Goal: Transaction & Acquisition: Purchase product/service

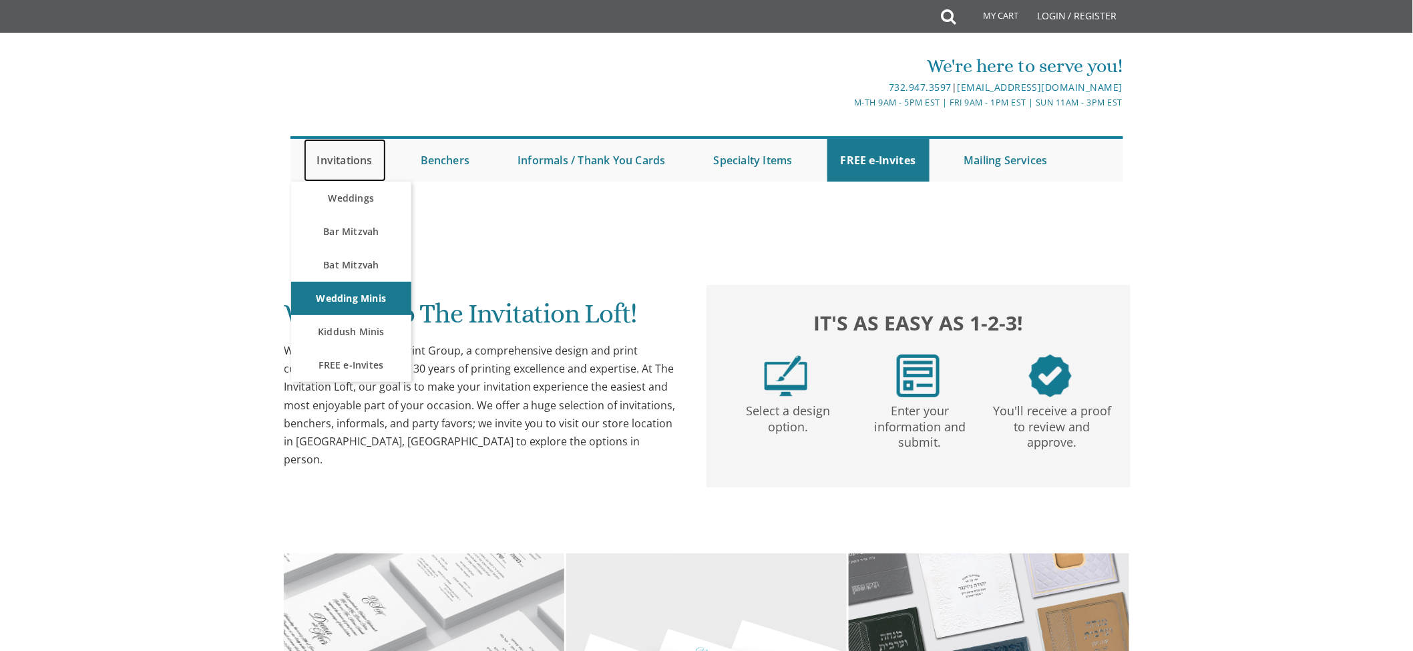
click at [349, 155] on link "Invitations" at bounding box center [345, 160] width 82 height 43
click at [340, 196] on link "Weddings" at bounding box center [351, 198] width 120 height 33
click at [357, 198] on link "Weddings" at bounding box center [351, 198] width 120 height 33
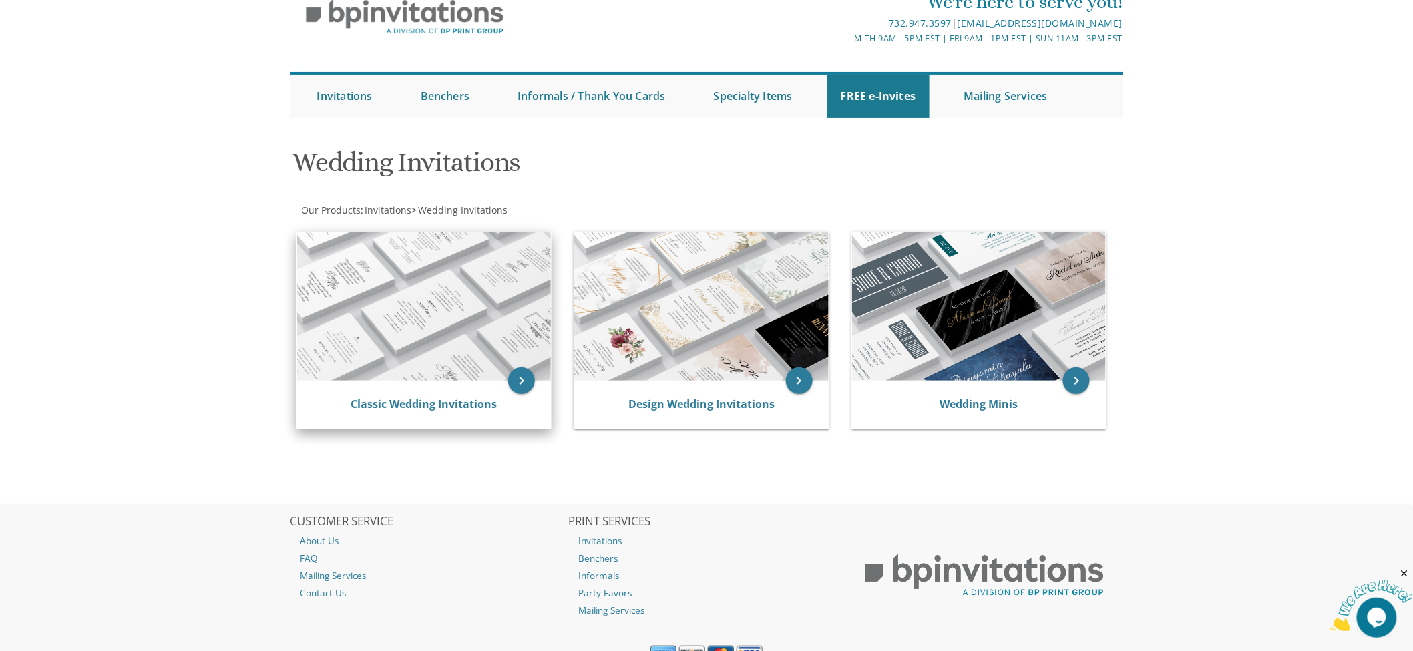
scroll to position [124, 0]
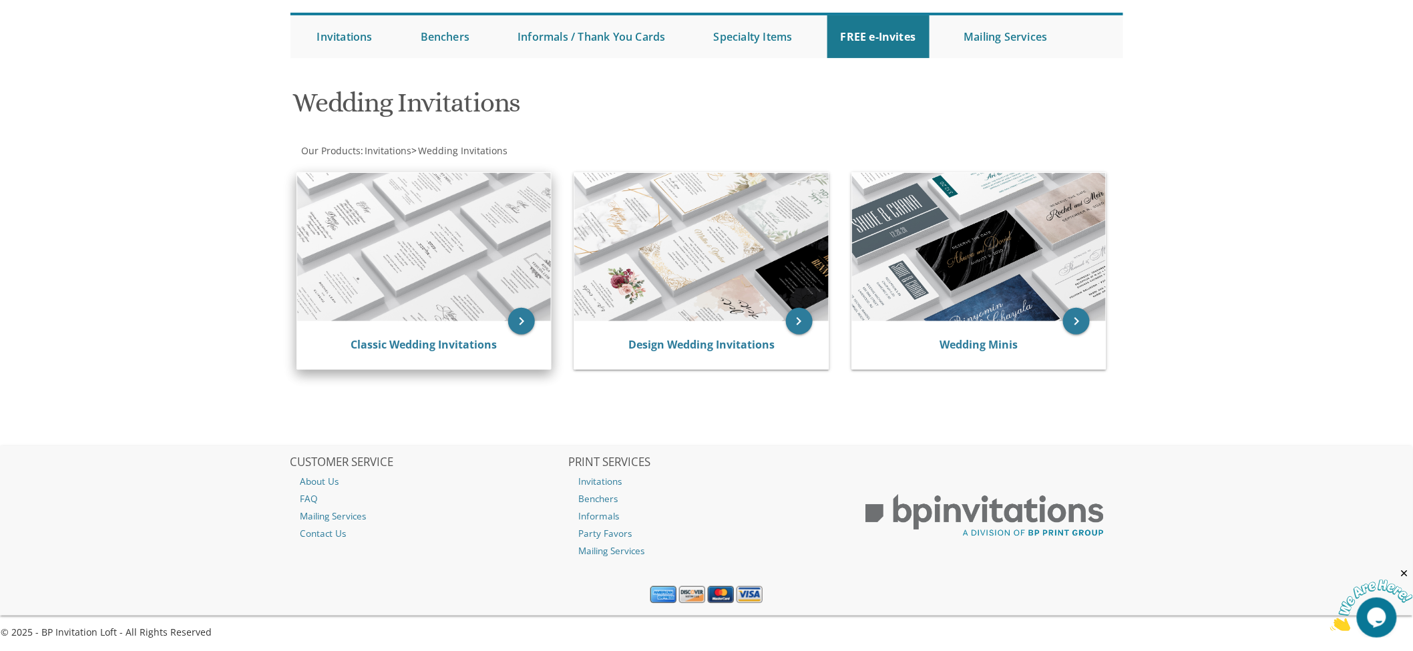
click at [443, 240] on img at bounding box center [424, 247] width 254 height 148
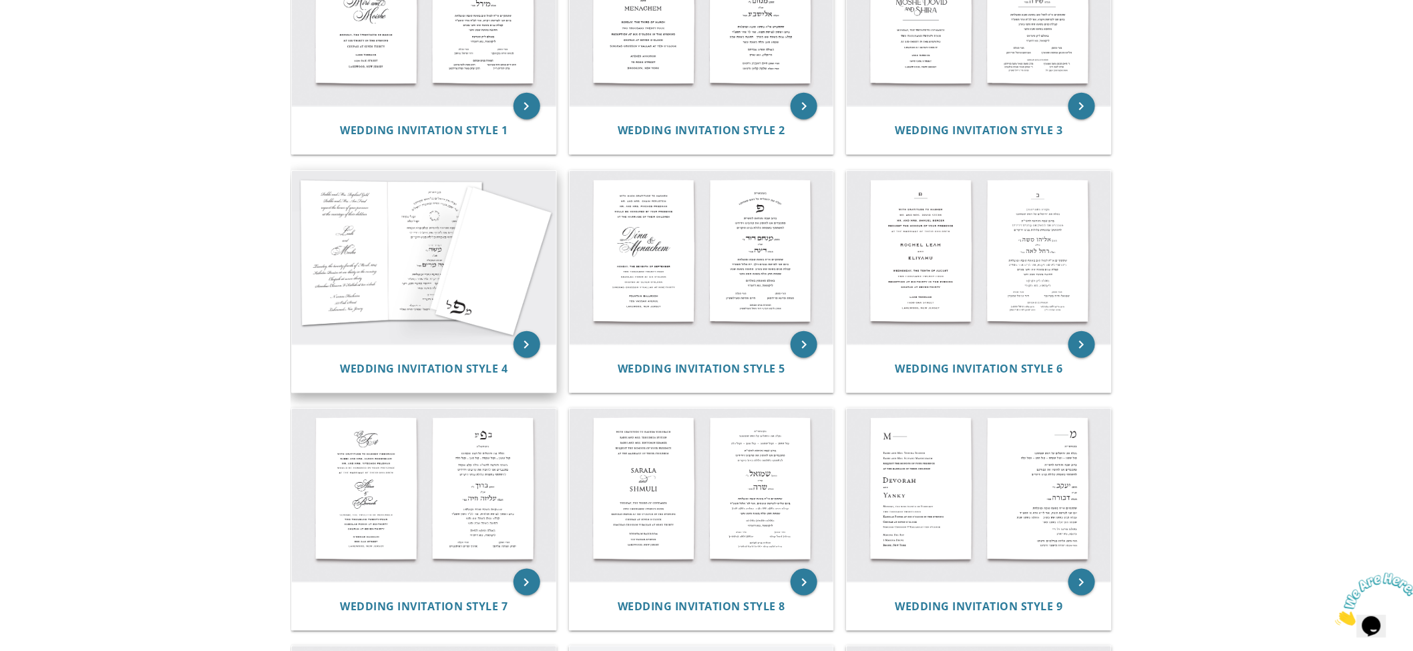
scroll to position [222, 0]
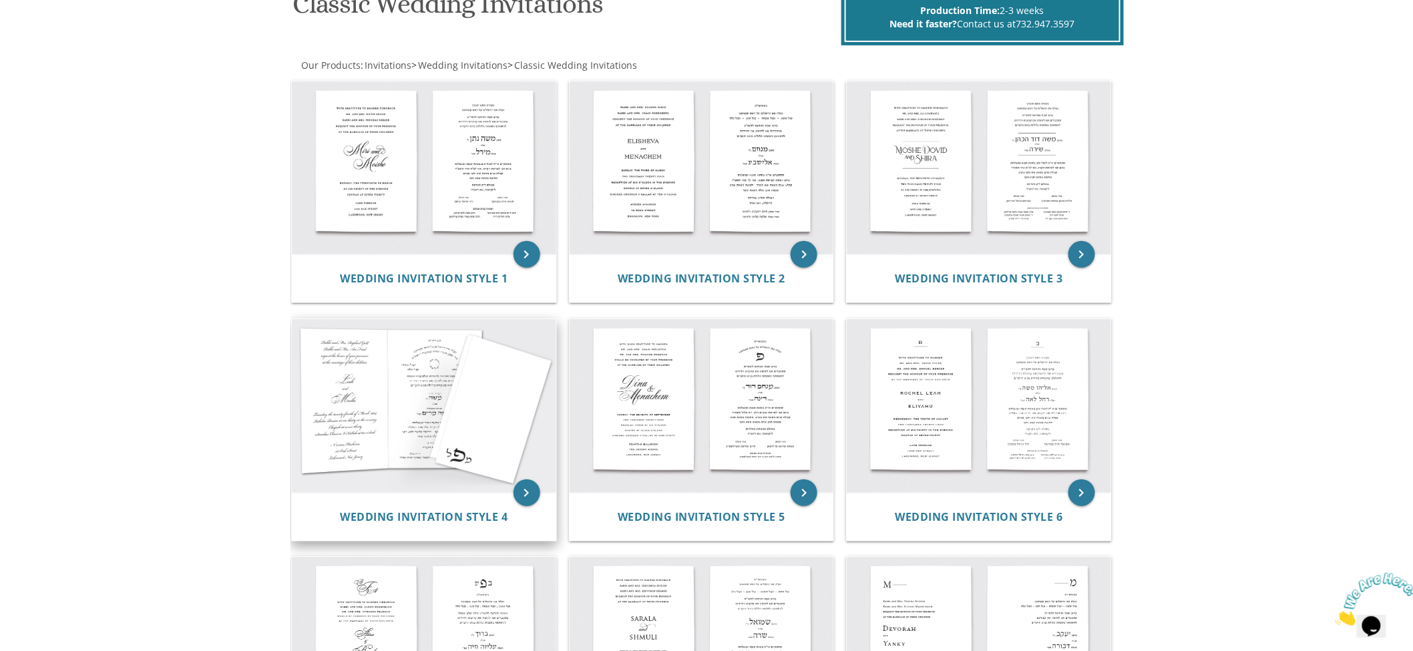
click at [423, 424] on img at bounding box center [424, 406] width 264 height 174
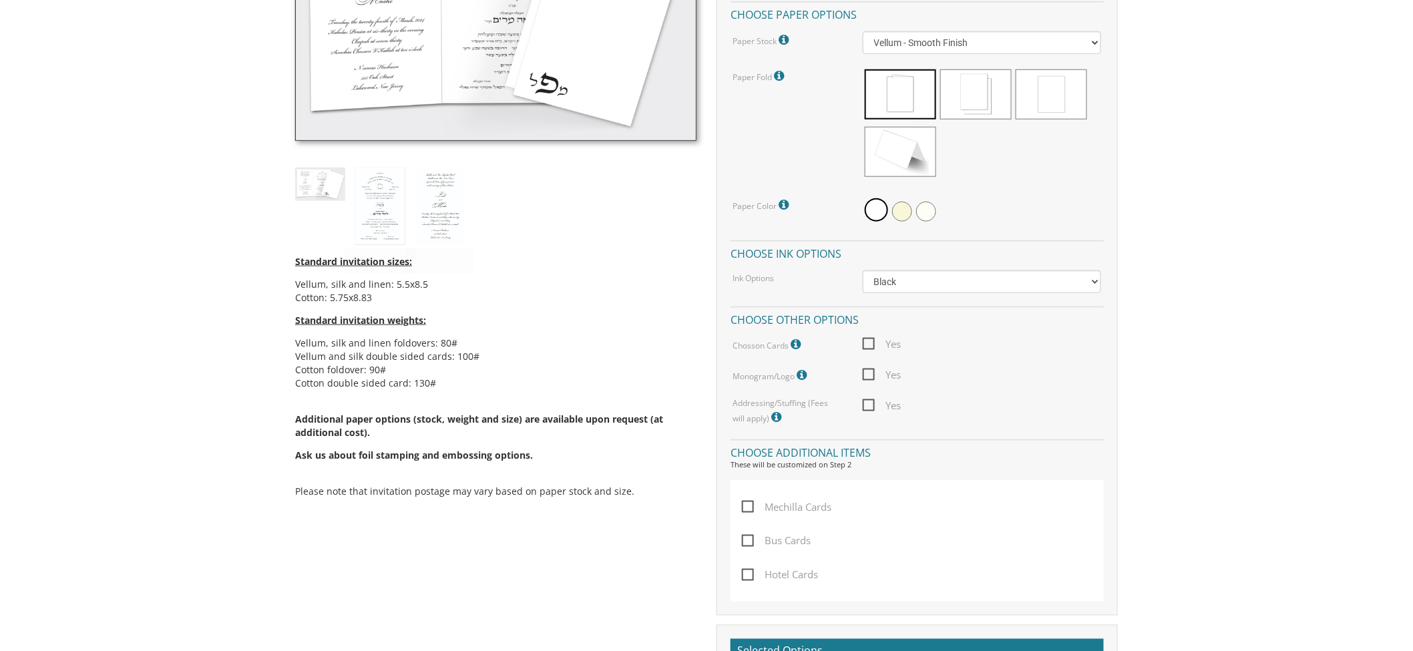
scroll to position [593, 0]
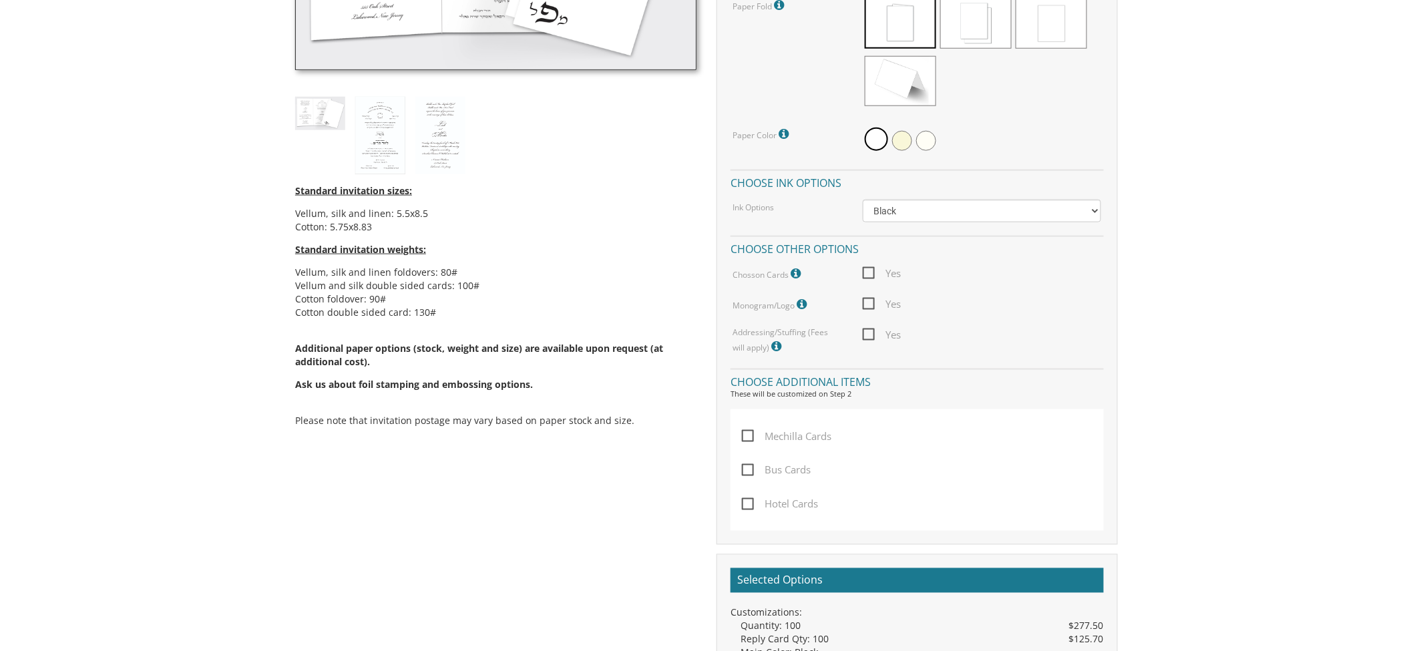
click at [318, 107] on img at bounding box center [320, 113] width 50 height 33
click at [386, 150] on img at bounding box center [380, 135] width 50 height 77
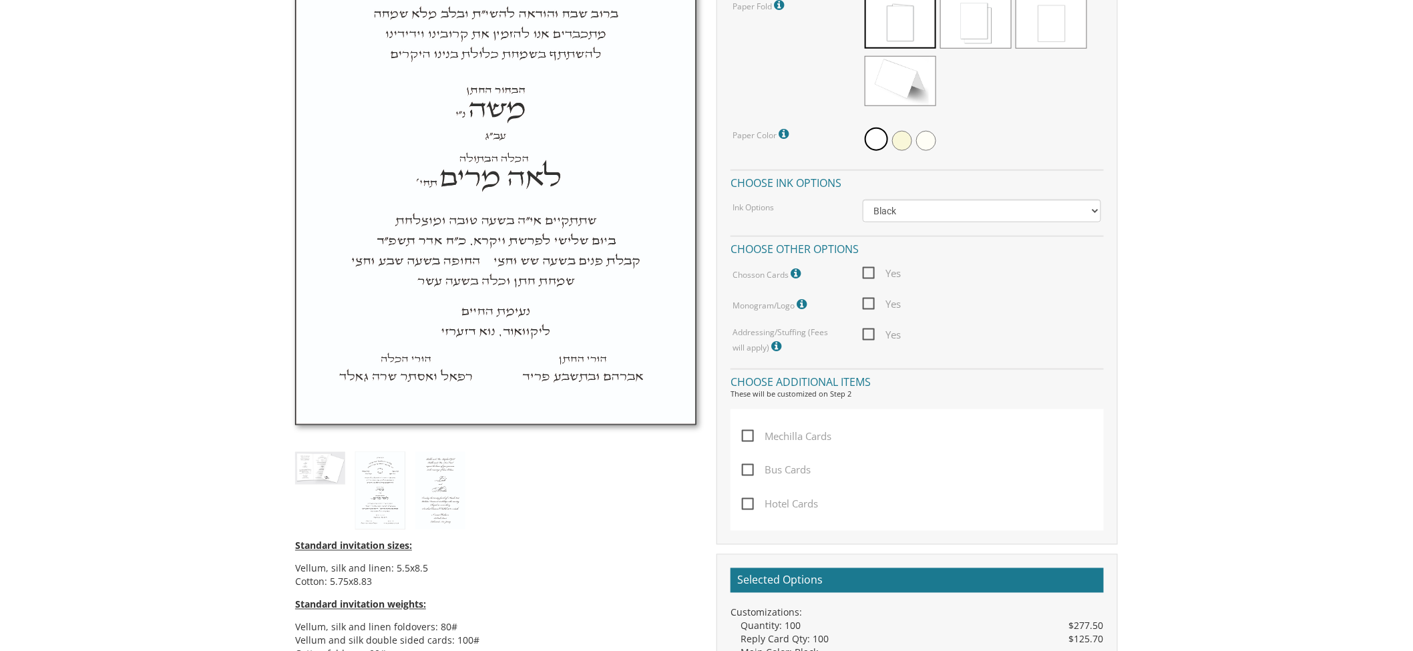
scroll to position [742, 0]
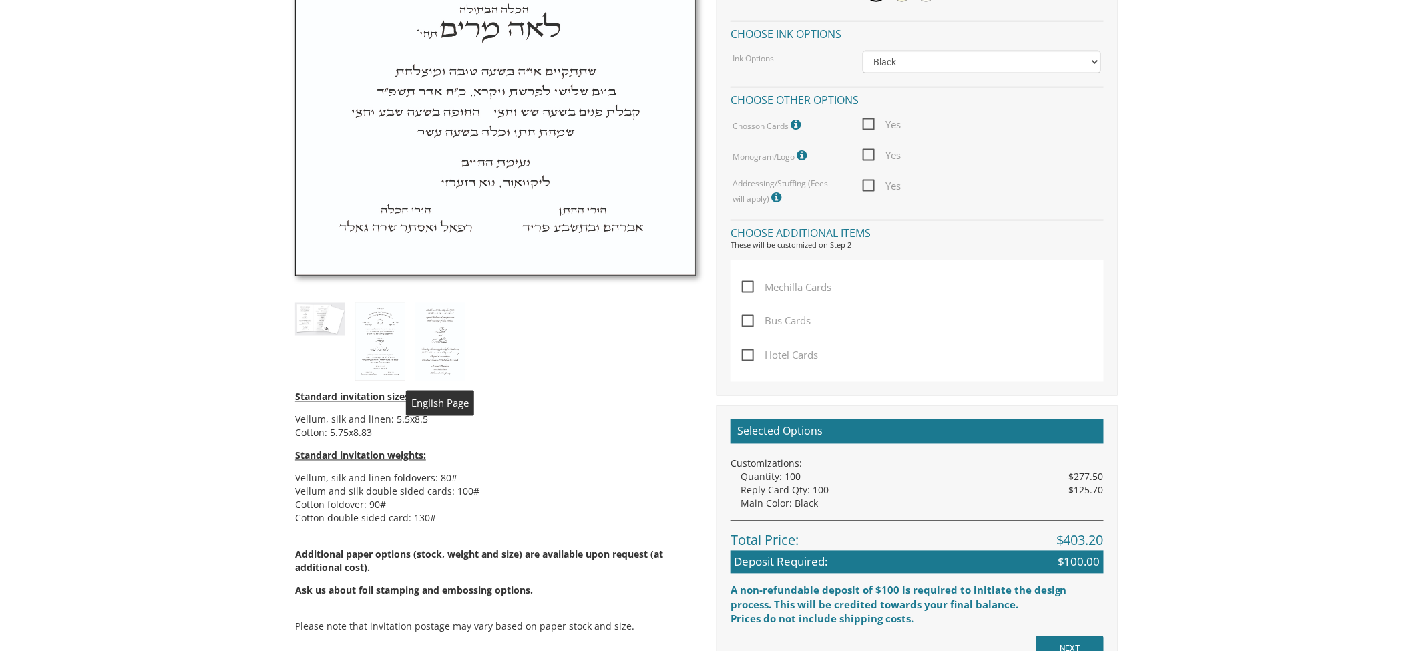
click at [444, 344] on img at bounding box center [440, 341] width 50 height 77
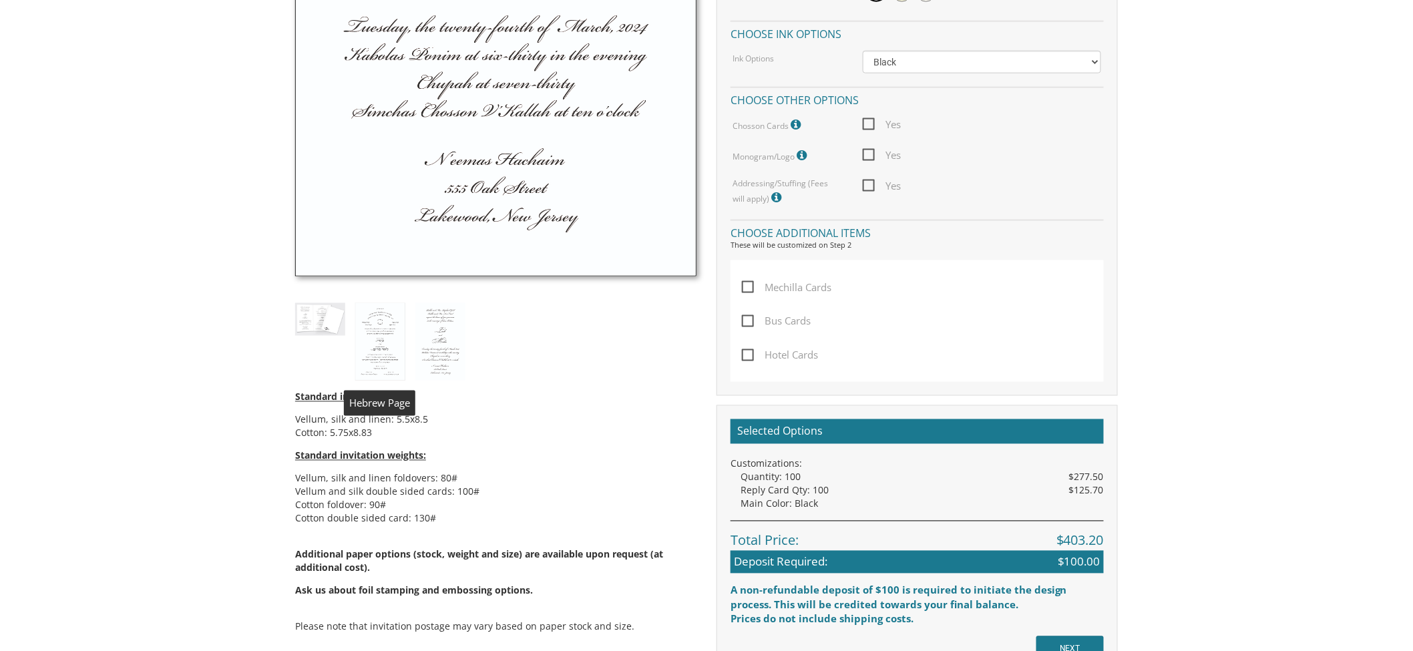
click at [326, 327] on img at bounding box center [320, 319] width 50 height 33
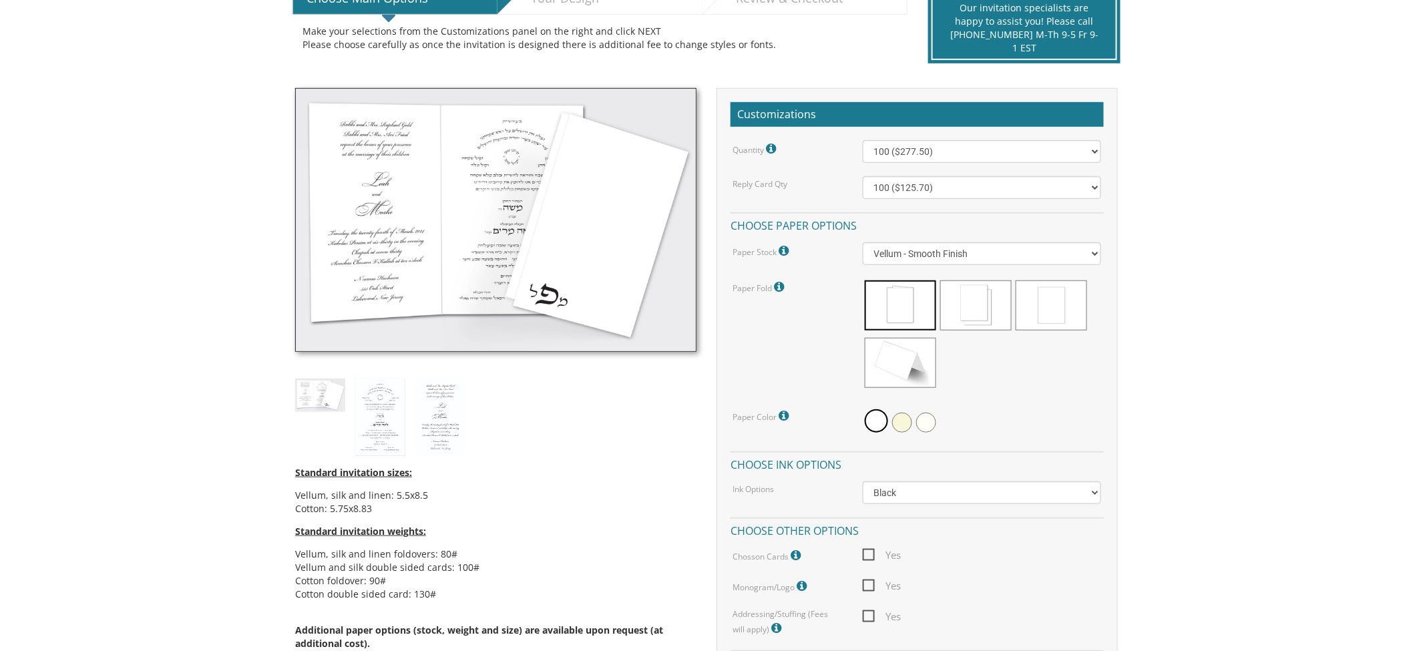
scroll to position [296, 0]
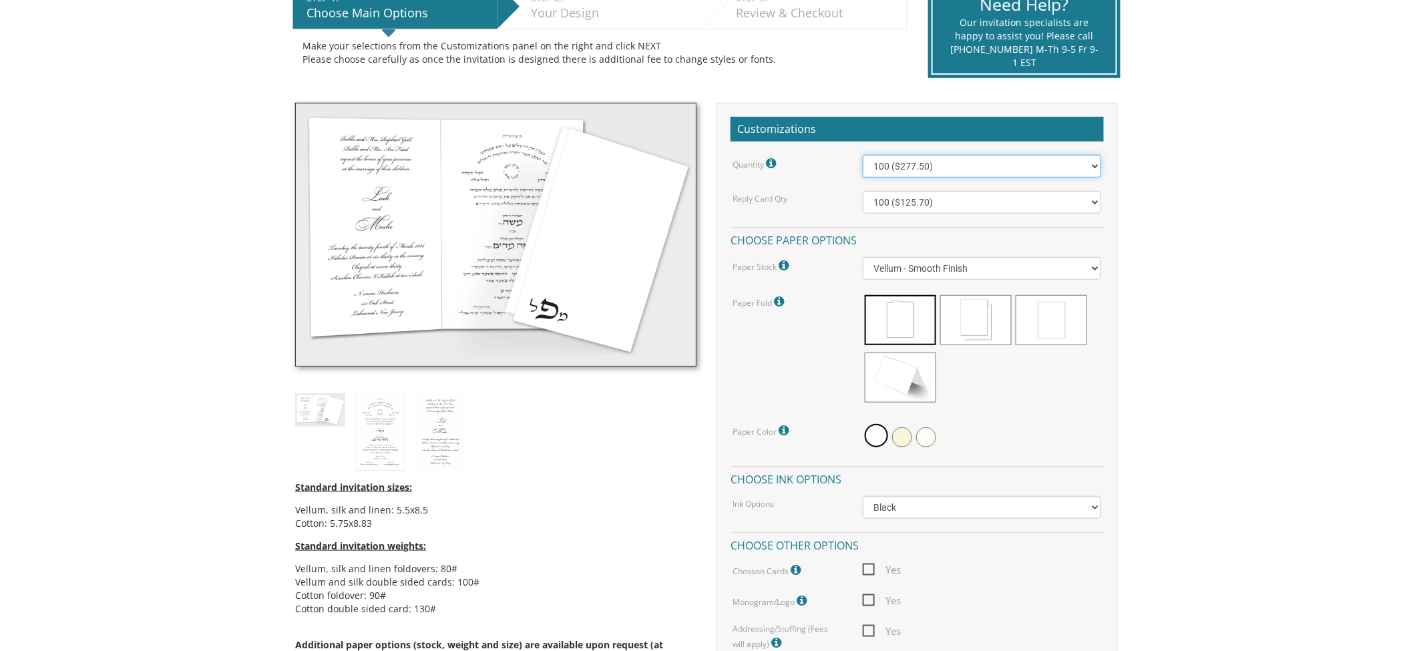
click at [953, 162] on select "100 ($277.50) 200 ($330.45) 300 ($380.65) 400 ($432.70) 500 ($482.10) 600 ($534…" at bounding box center [982, 166] width 239 height 23
select select "800"
click at [863, 155] on select "100 ($277.50) 200 ($330.45) 300 ($380.65) 400 ($432.70) 500 ($482.10) 600 ($534…" at bounding box center [982, 166] width 239 height 23
click at [971, 200] on select "100 ($125.70) 200 ($150.60) 300 ($177.95) 400 ($270.70) 500 ($225.30) 600 ($249…" at bounding box center [982, 202] width 239 height 23
select select "400"
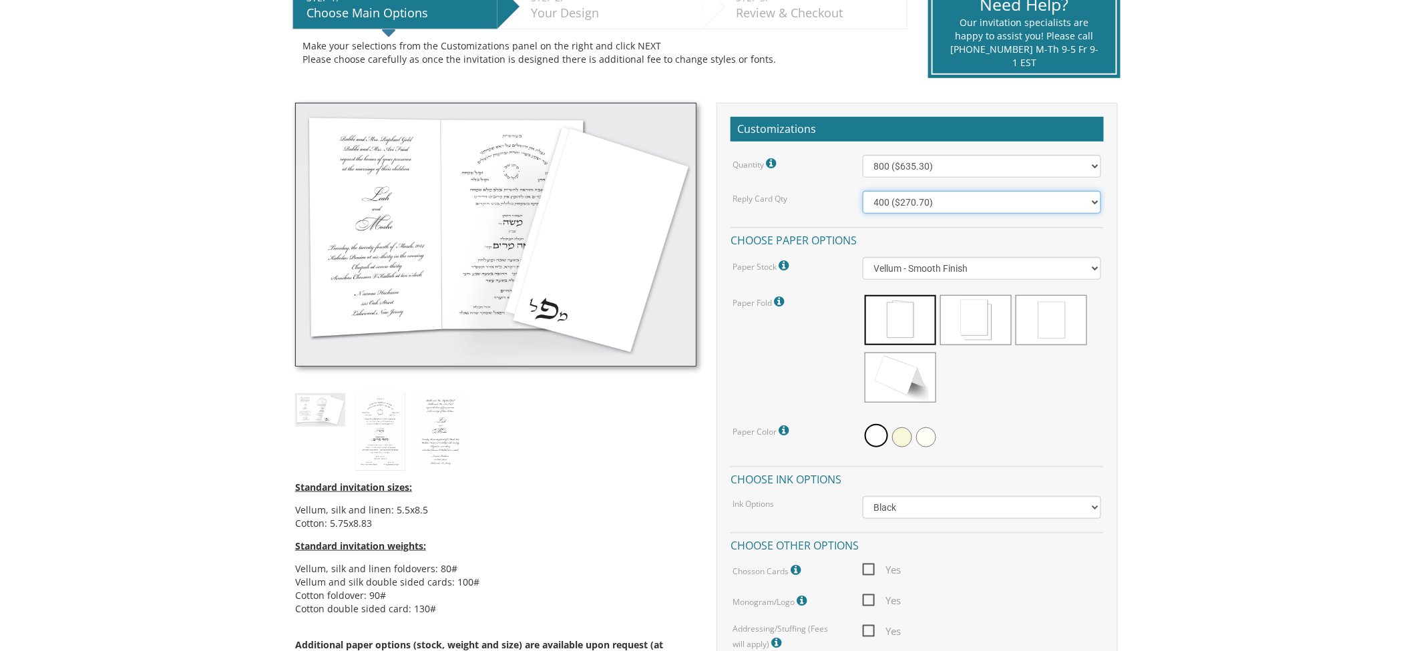
click at [863, 191] on select "100 ($125.70) 200 ($150.60) 300 ($177.95) 400 ($270.70) 500 ($225.30) 600 ($249…" at bounding box center [982, 202] width 239 height 23
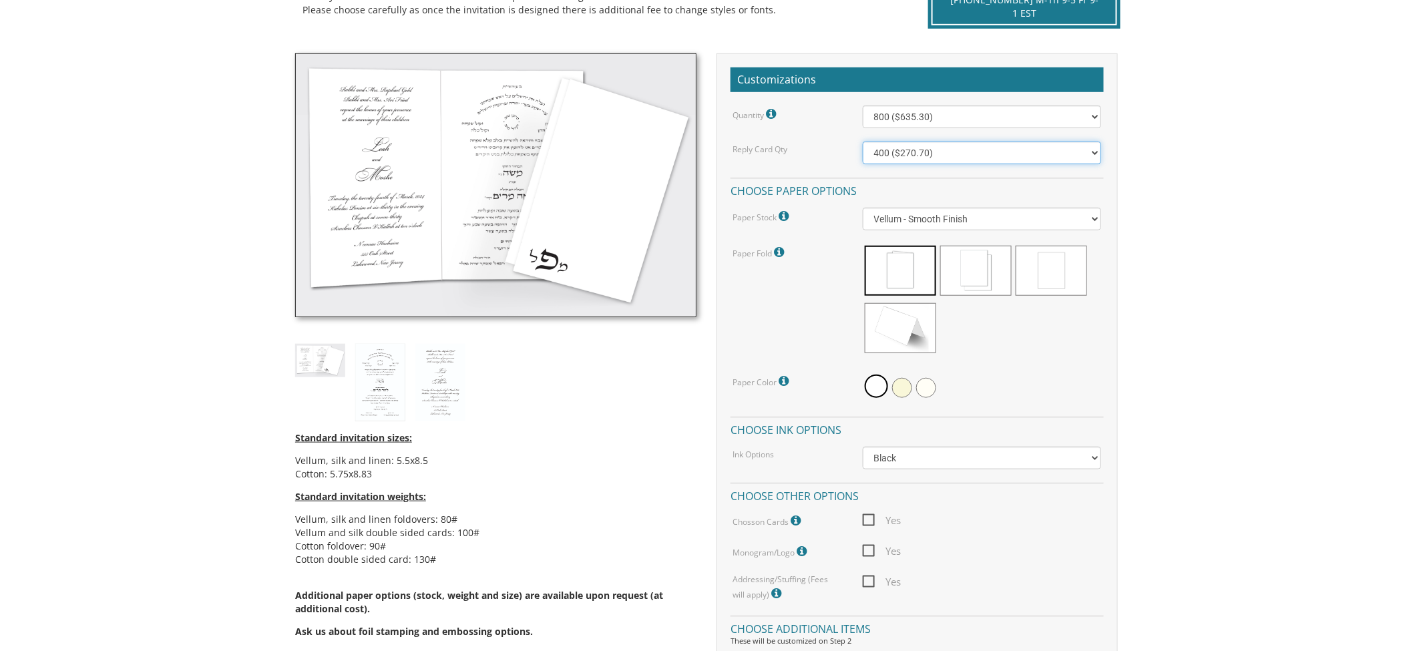
scroll to position [371, 0]
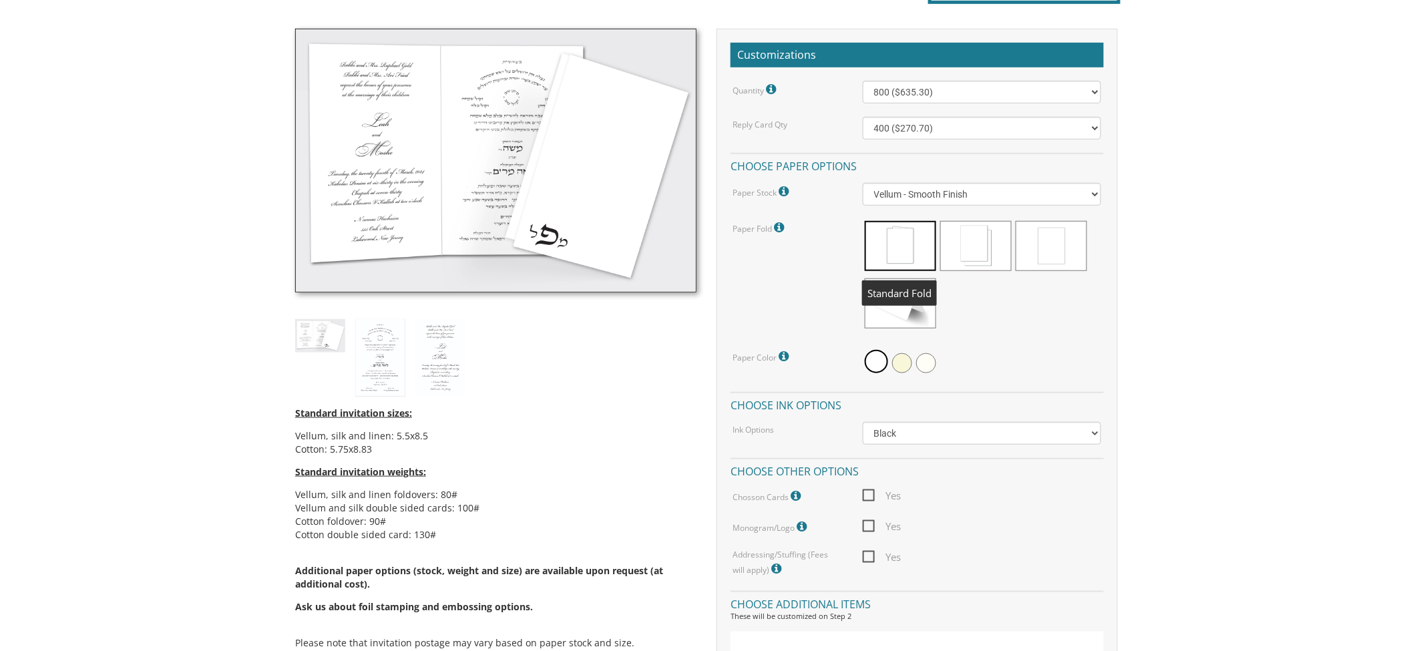
click at [897, 244] on span at bounding box center [900, 246] width 71 height 50
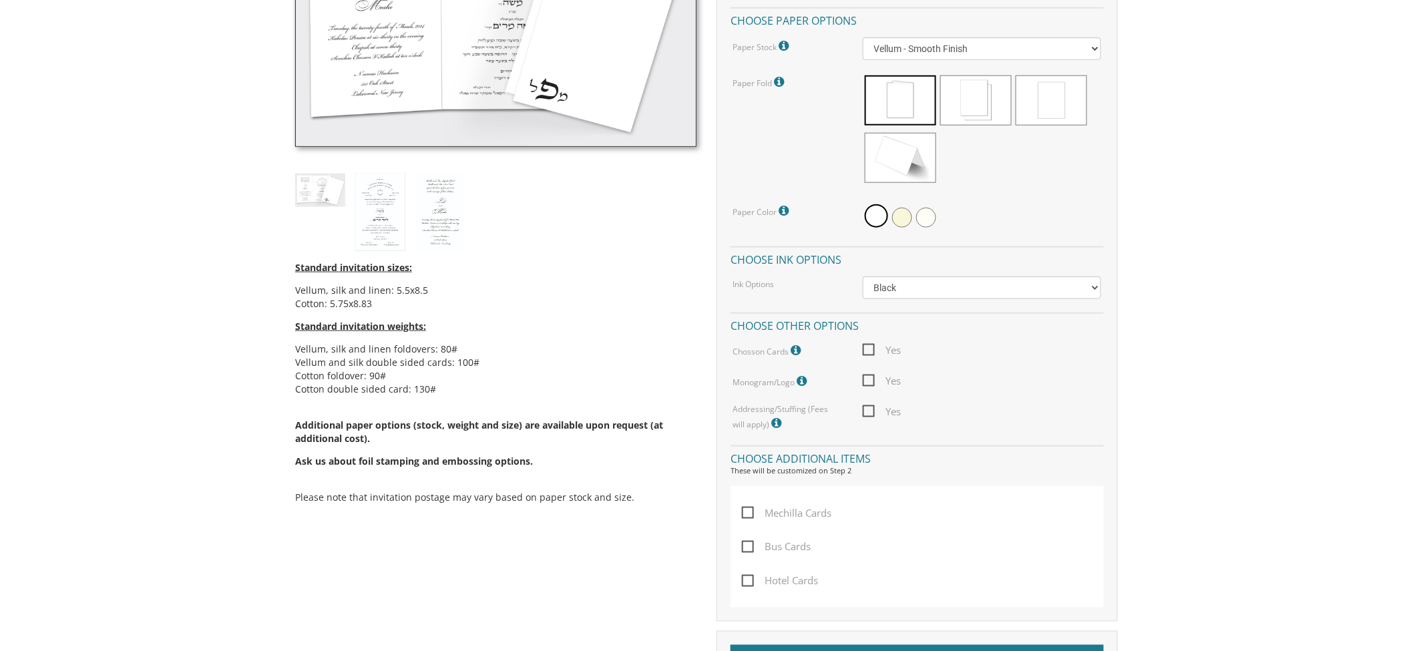
scroll to position [519, 0]
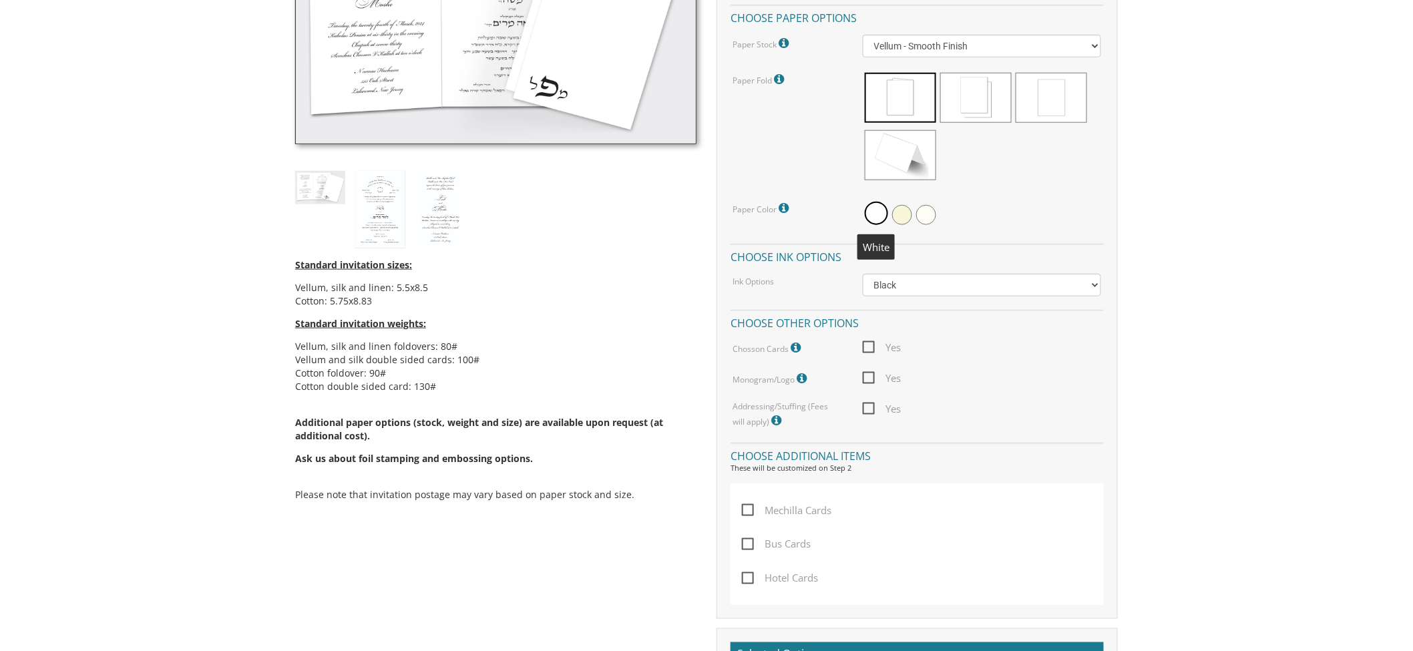
click at [875, 211] on span at bounding box center [876, 213] width 23 height 23
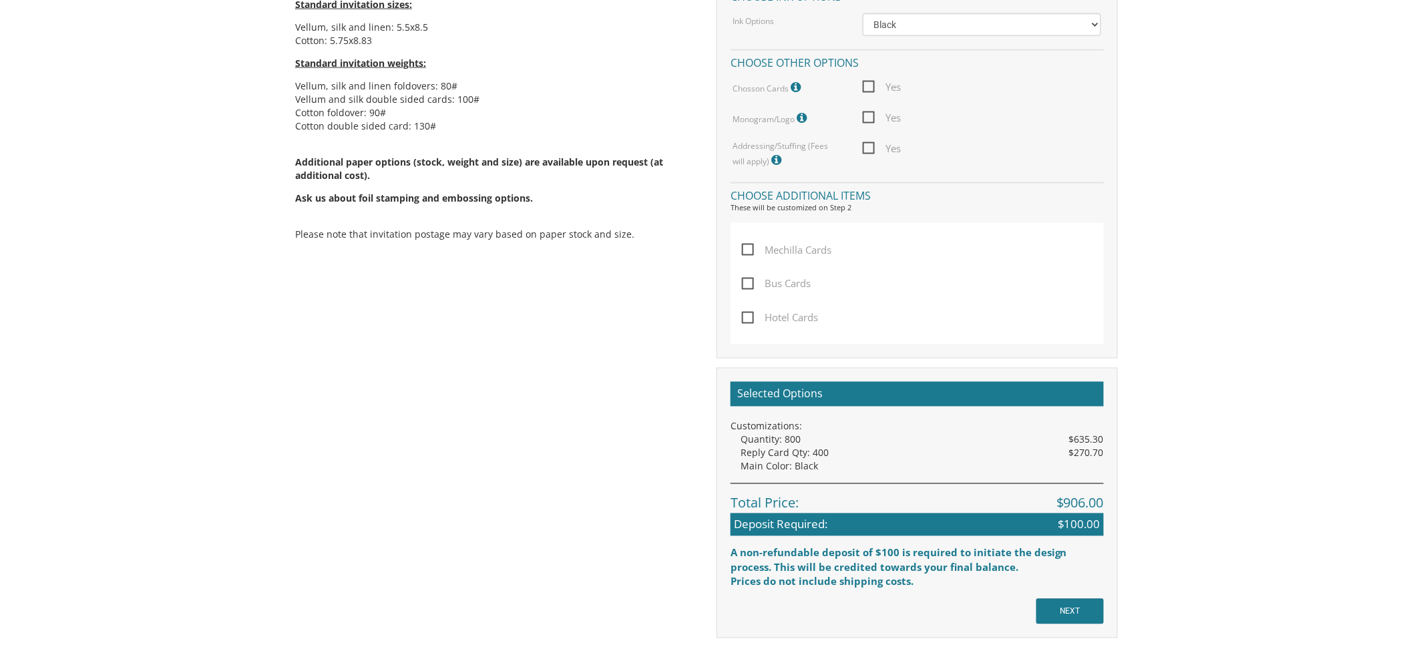
scroll to position [816, 0]
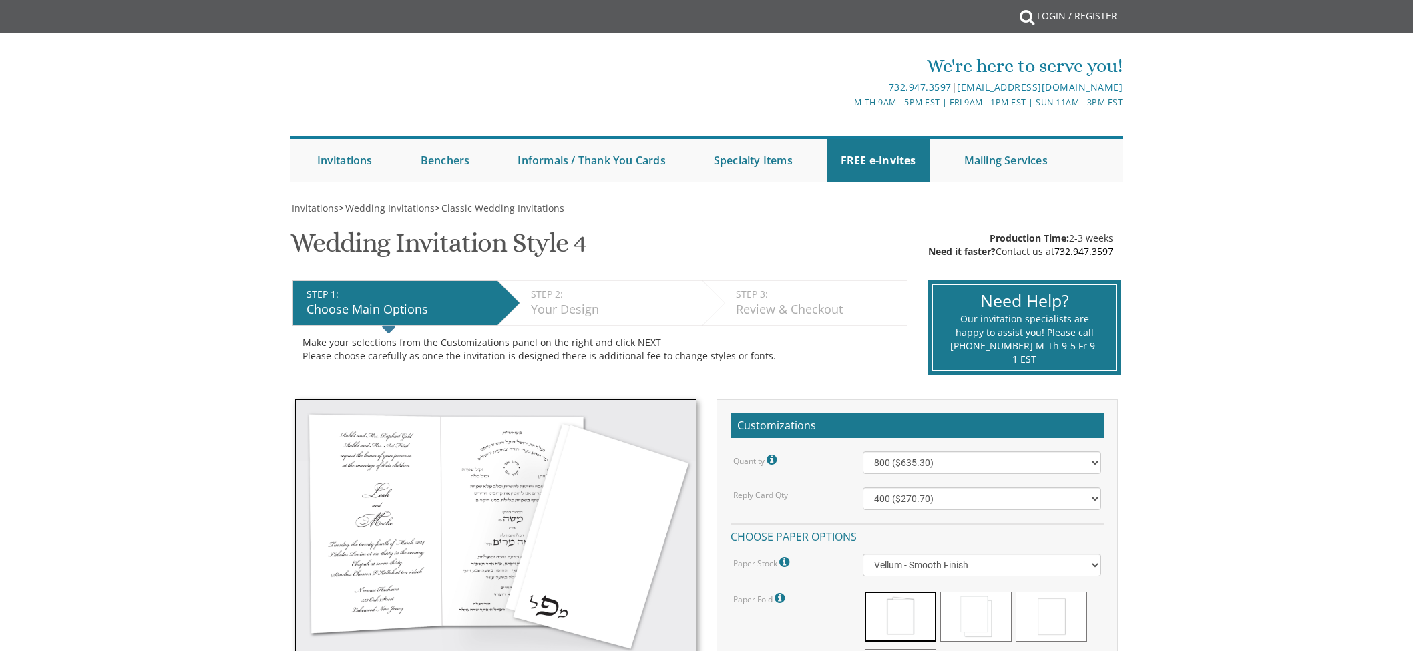
select select "800"
select select "400"
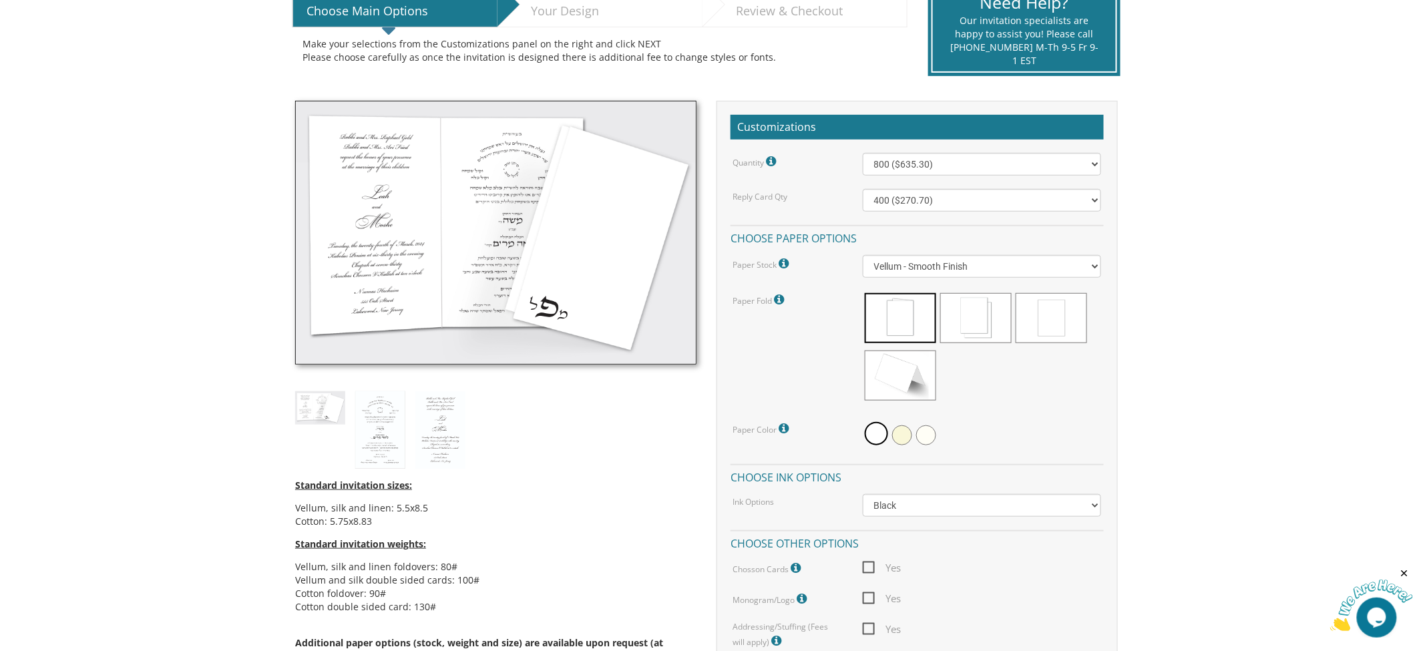
scroll to position [296, 0]
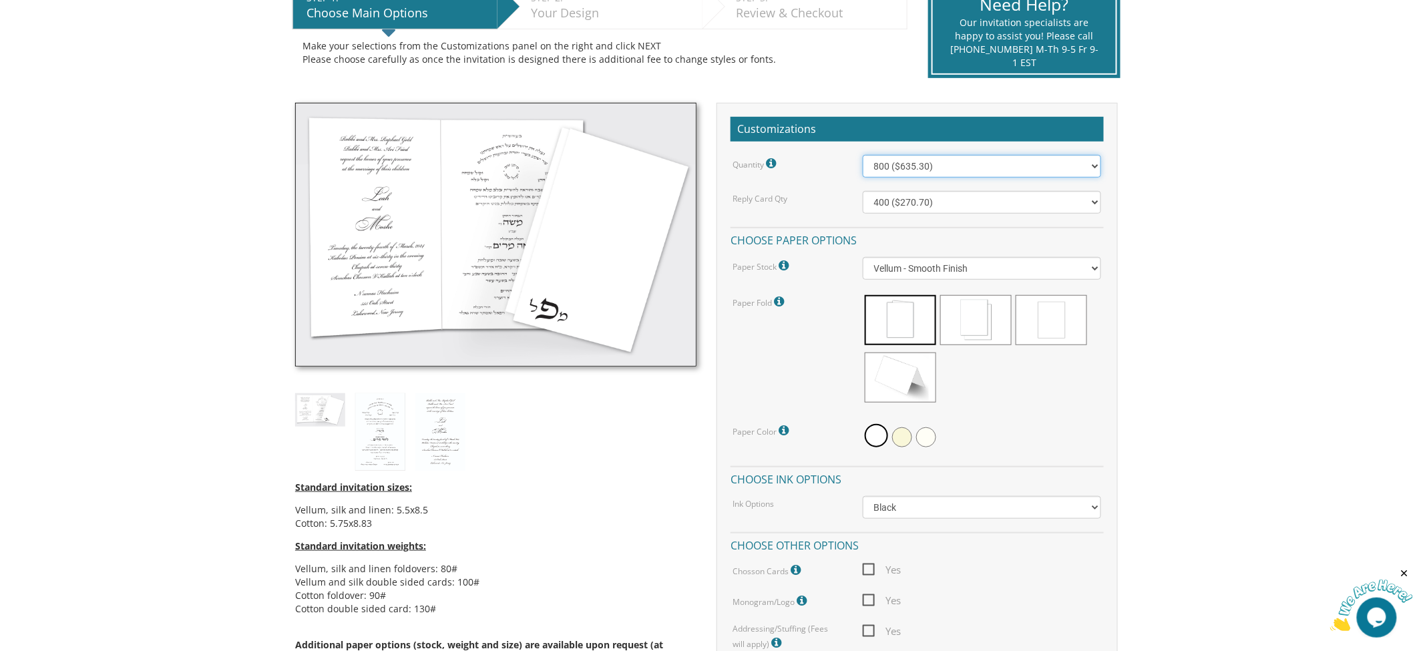
click at [938, 166] on select "100 ($277.50) 200 ($330.45) 300 ($380.65) 400 ($432.70) 500 ($482.10) 600 ($534…" at bounding box center [982, 166] width 239 height 23
click at [863, 155] on select "100 ($277.50) 200 ($330.45) 300 ($380.65) 400 ($432.70) 500 ($482.10) 600 ($534…" at bounding box center [982, 166] width 239 height 23
click at [939, 201] on select "100 ($125.70) 200 ($150.60) 300 ($177.95) 400 ($270.70) 500 ($225.30) 600 ($249…" at bounding box center [982, 202] width 239 height 23
click at [863, 191] on select "100 ($125.70) 200 ($150.60) 300 ($177.95) 400 ($270.70) 500 ($225.30) 600 ($249…" at bounding box center [982, 202] width 239 height 23
click at [895, 319] on span at bounding box center [900, 320] width 71 height 50
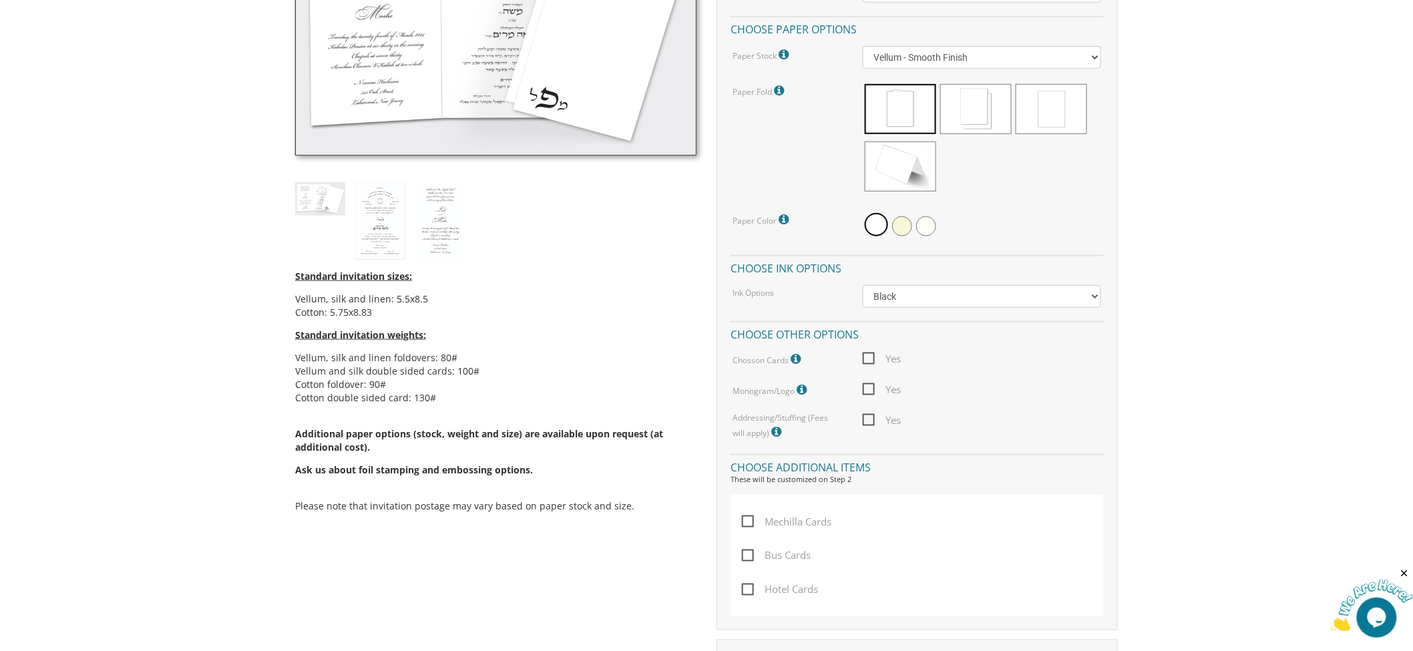
scroll to position [519, 0]
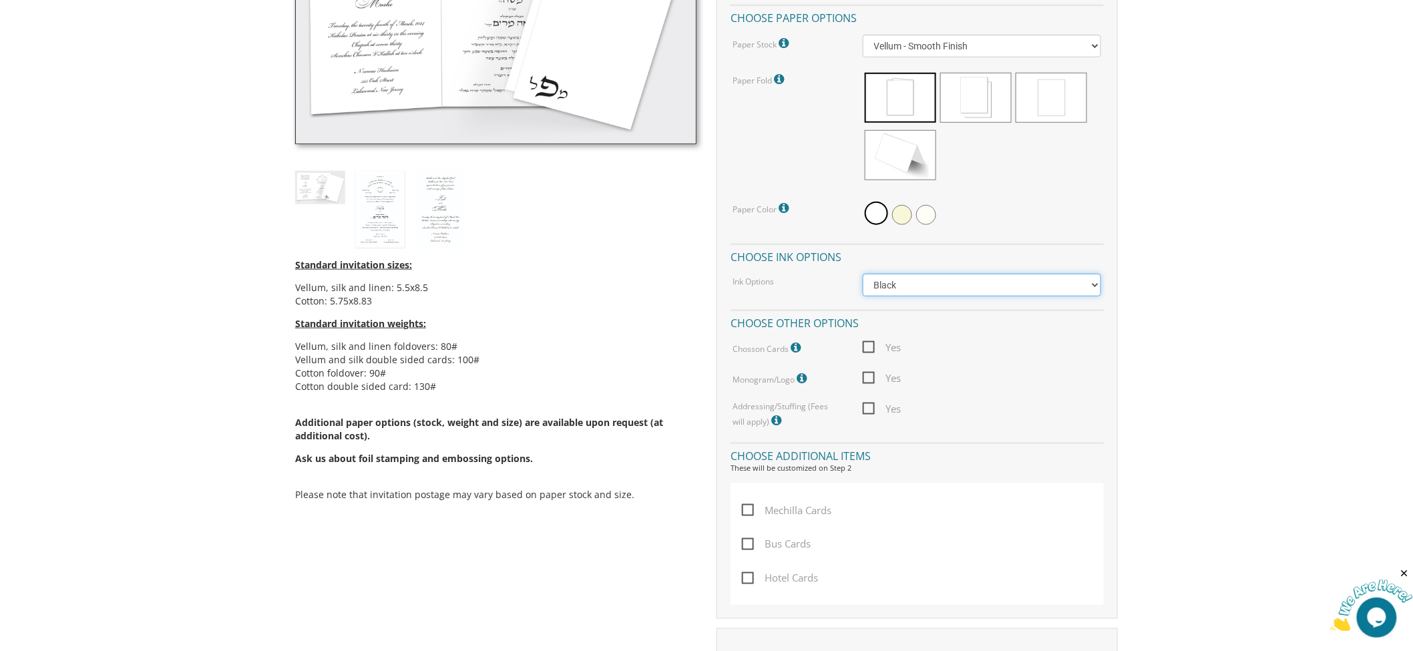
click at [899, 285] on select "Black Colored Ink ($65.00) Black + One Color ($211.00) Two Colors ($265.00)" at bounding box center [982, 285] width 239 height 23
click at [863, 274] on select "Black Colored Ink ($65.00) Black + One Color ($211.00) Two Colors ($265.00)" at bounding box center [982, 285] width 239 height 23
click at [908, 288] on select "Black Colored Ink ($65.00) Black + One Color ($211.00) Two Colors ($265.00)" at bounding box center [982, 285] width 239 height 23
select select "Black"
click at [863, 274] on select "Black Colored Ink ($65.00) Black + One Color ($211.00) Two Colors ($265.00)" at bounding box center [982, 285] width 239 height 23
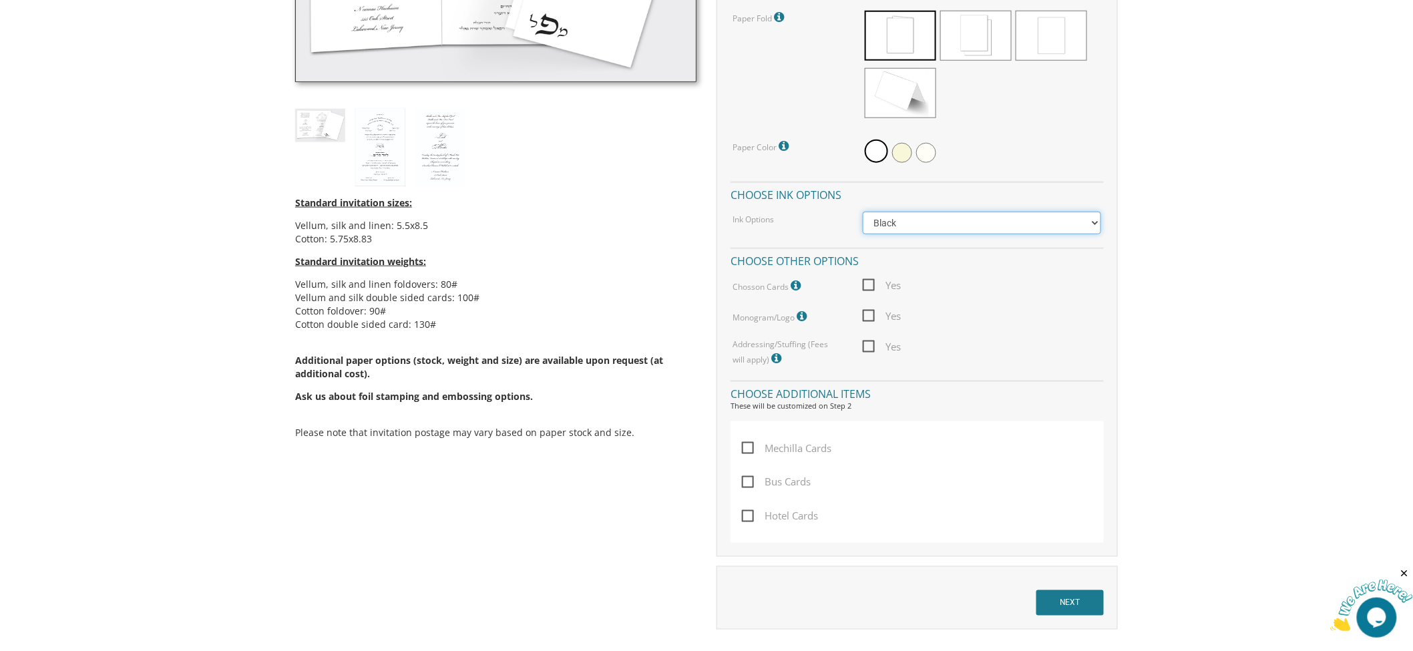
scroll to position [668, 0]
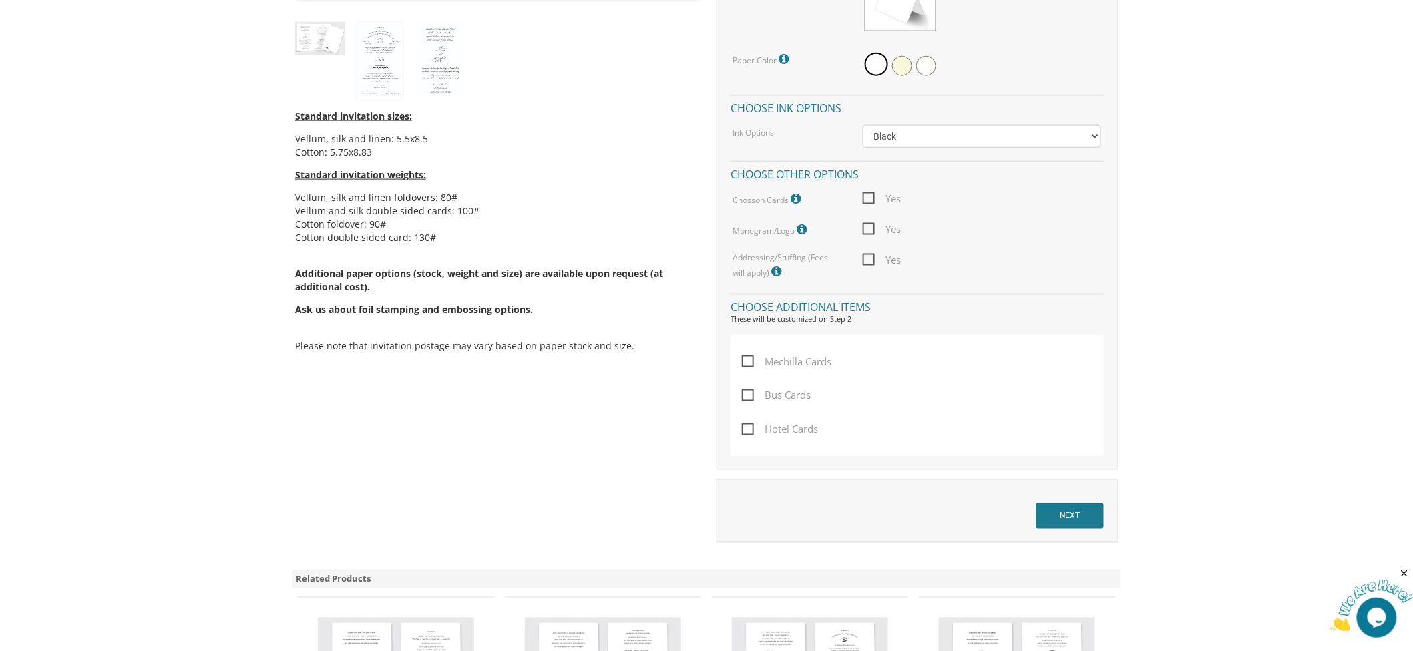
click at [868, 259] on span "Yes" at bounding box center [882, 260] width 39 height 17
click at [868, 259] on input "Yes" at bounding box center [867, 258] width 9 height 9
checkbox input "true"
click at [772, 269] on icon at bounding box center [778, 272] width 13 height 12
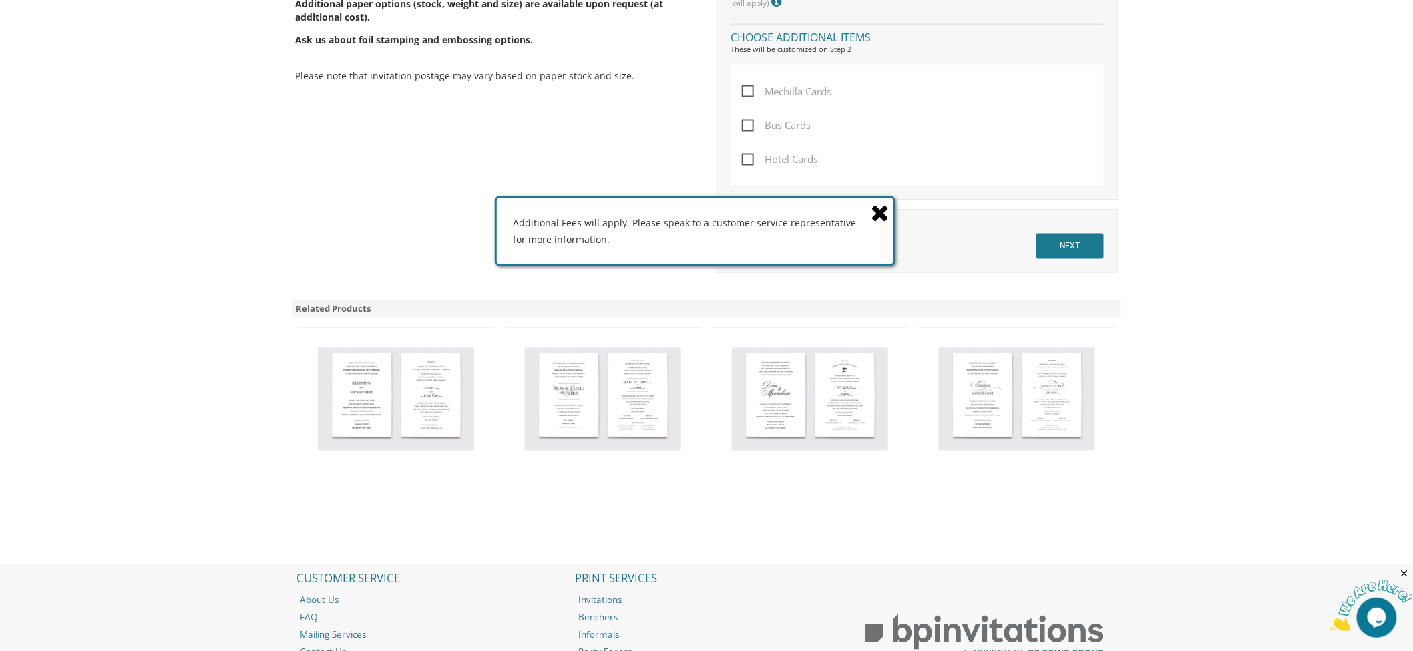
scroll to position [964, 0]
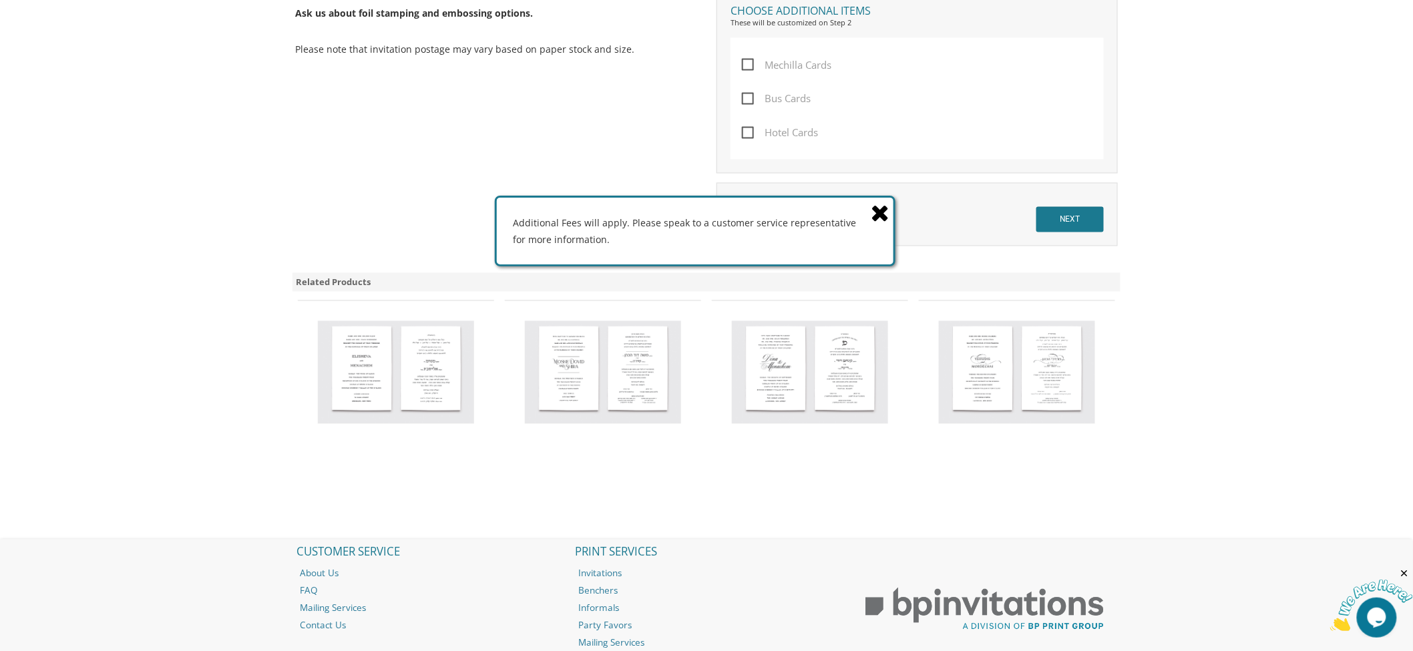
click at [886, 218] on icon at bounding box center [880, 212] width 19 height 23
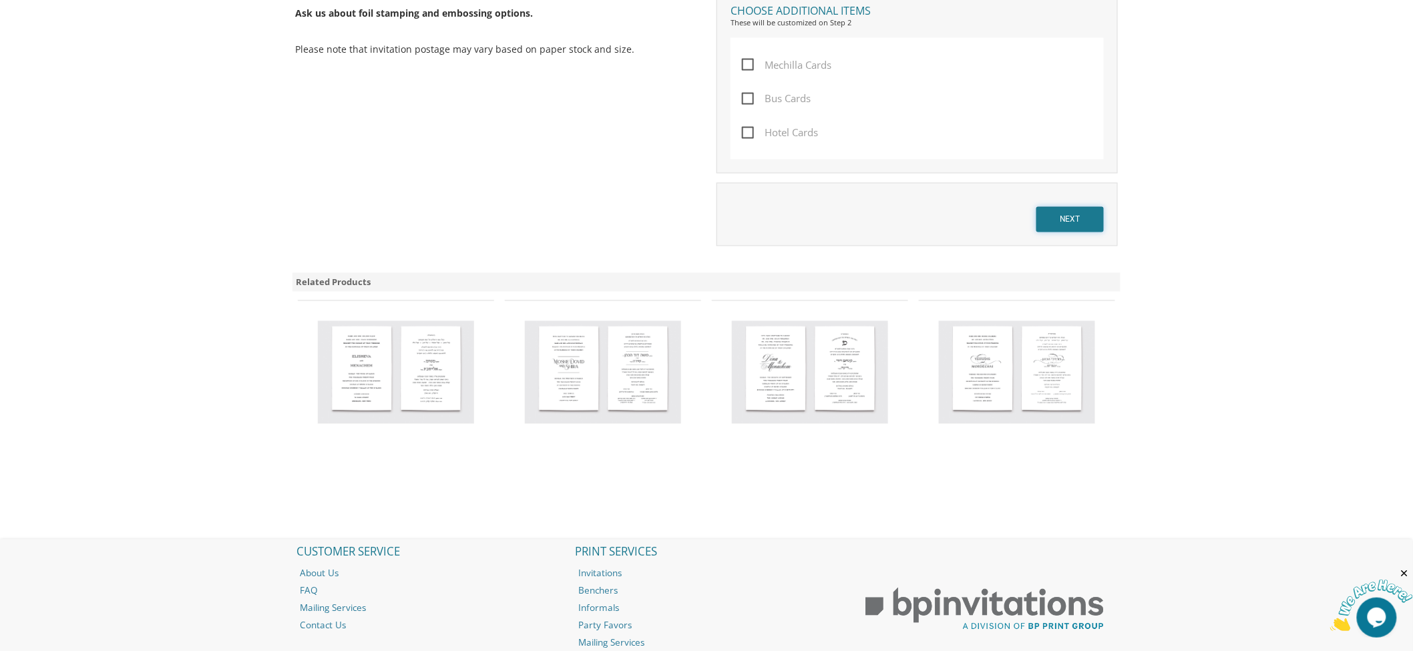
click at [1068, 218] on input "NEXT" at bounding box center [1069, 219] width 67 height 25
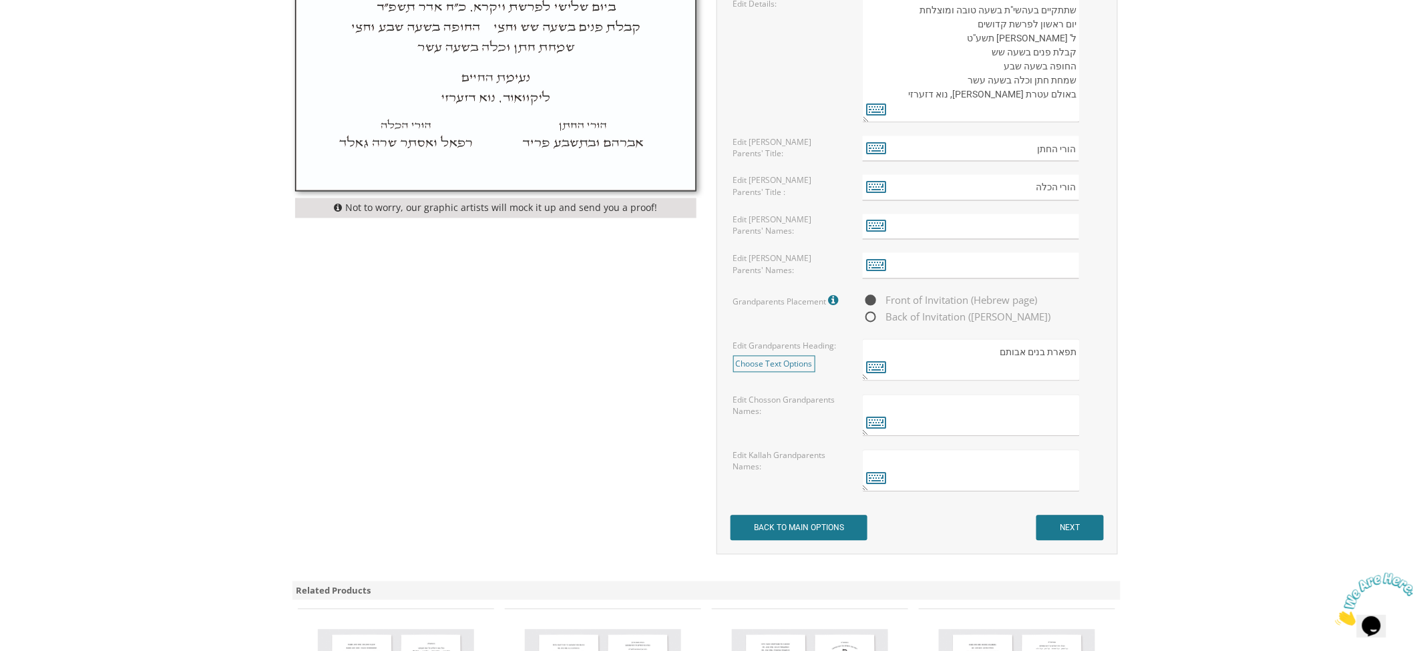
scroll to position [890, 0]
click at [786, 526] on input "BACK TO MAIN OPTIONS" at bounding box center [798, 527] width 137 height 25
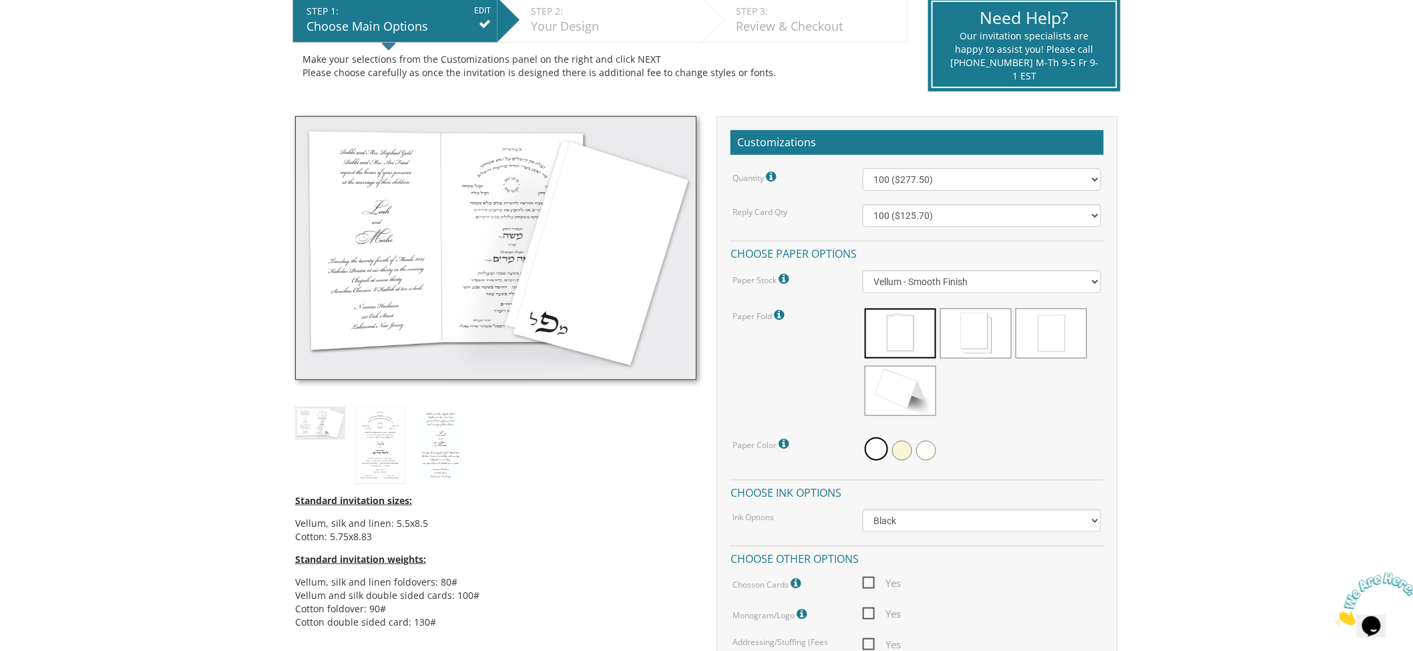
scroll to position [296, 0]
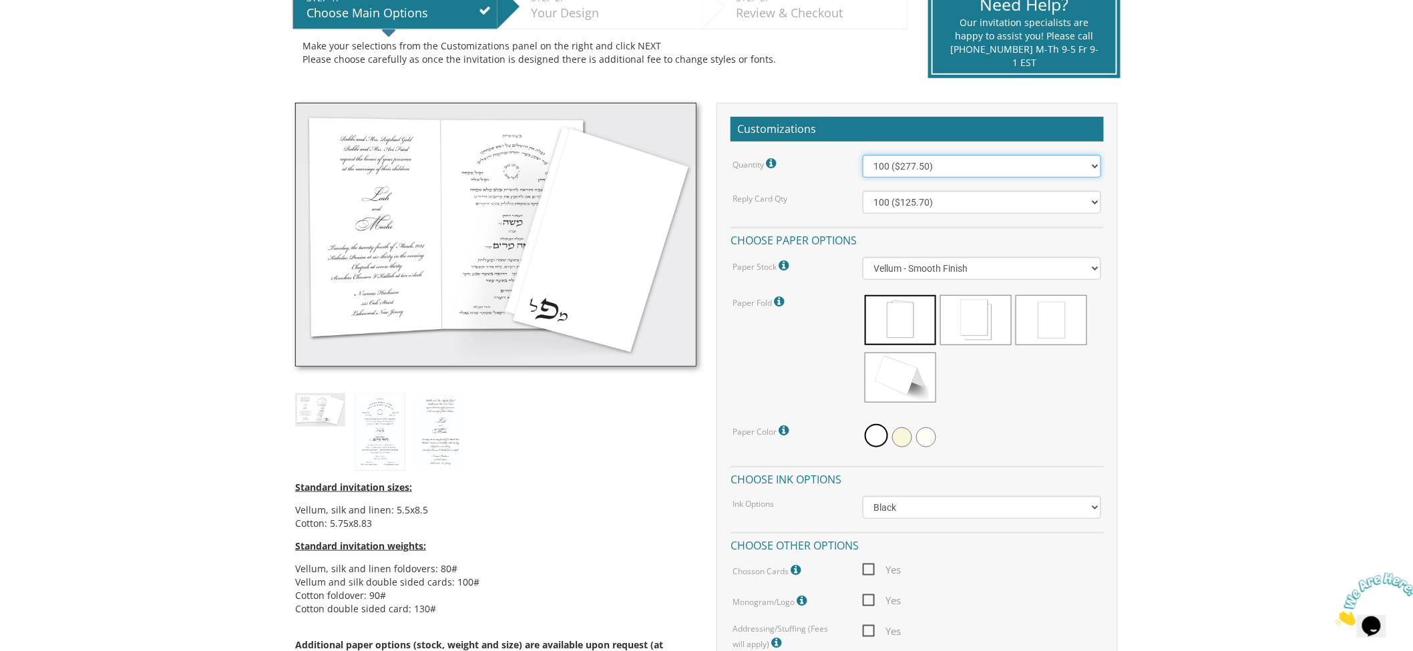
click at [940, 167] on select "100 ($277.50) 200 ($330.45) 300 ($380.65) 400 ($432.70) 500 ($482.10) 600 ($534…" at bounding box center [982, 166] width 239 height 23
select select "800"
click at [863, 155] on select "100 ($277.50) 200 ($330.45) 300 ($380.65) 400 ($432.70) 500 ($482.10) 600 ($534…" at bounding box center [982, 166] width 239 height 23
click at [921, 199] on select "100 ($125.70) 200 ($150.60) 300 ($177.95) 400 ($270.70) 500 ($225.30) 600 ($249…" at bounding box center [982, 202] width 239 height 23
select select "400"
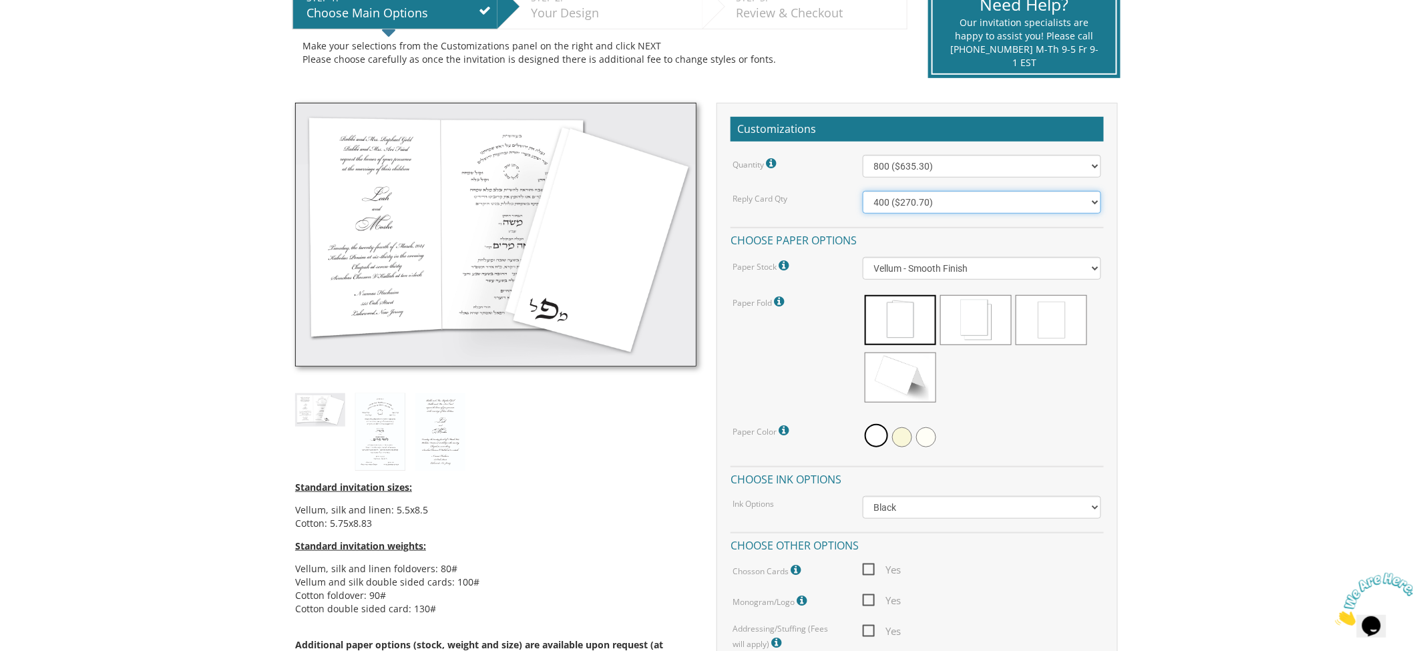
click at [863, 191] on select "100 ($125.70) 200 ($150.60) 300 ($177.95) 400 ($270.70) 500 ($225.30) 600 ($249…" at bounding box center [982, 202] width 239 height 23
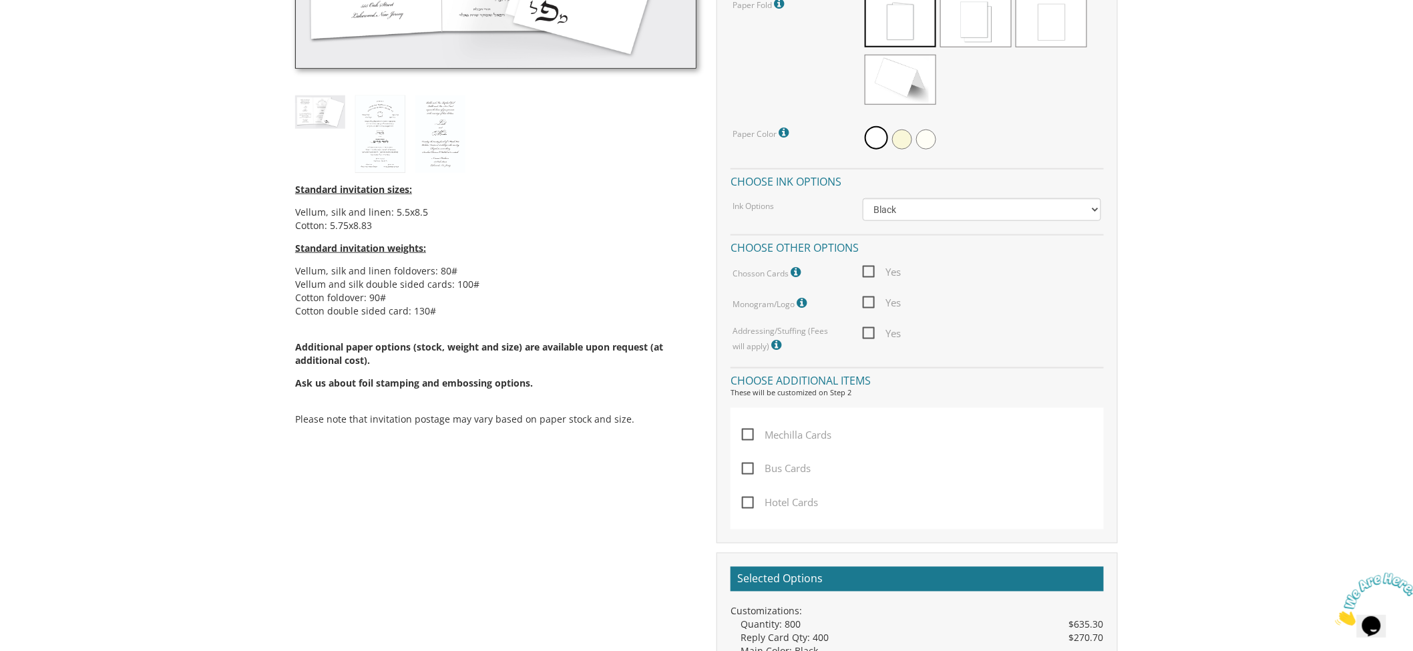
scroll to position [816, 0]
